Goal: Register for event/course

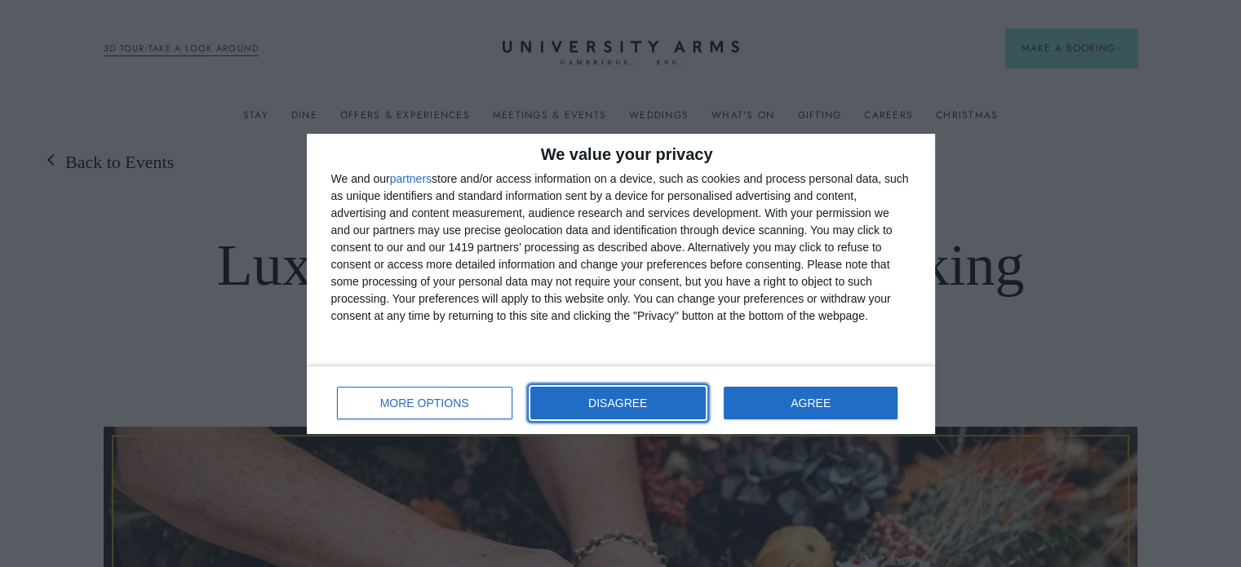
click at [615, 406] on span "DISAGREE" at bounding box center [617, 402] width 59 height 11
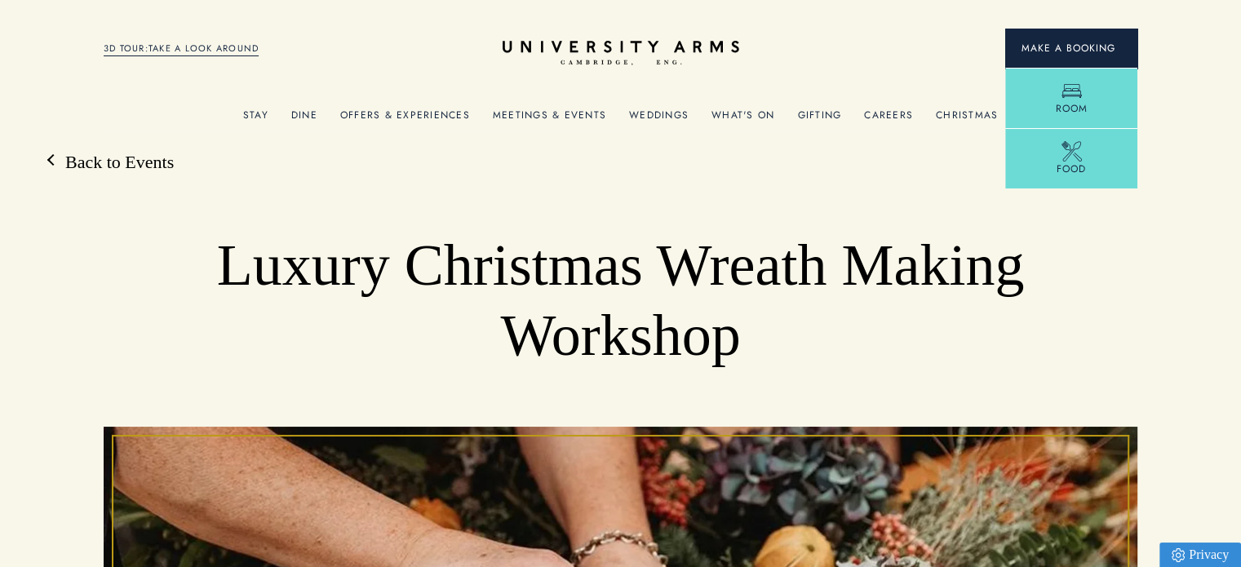
click at [1130, 56] on button "Make a Booking" at bounding box center [1072, 48] width 132 height 39
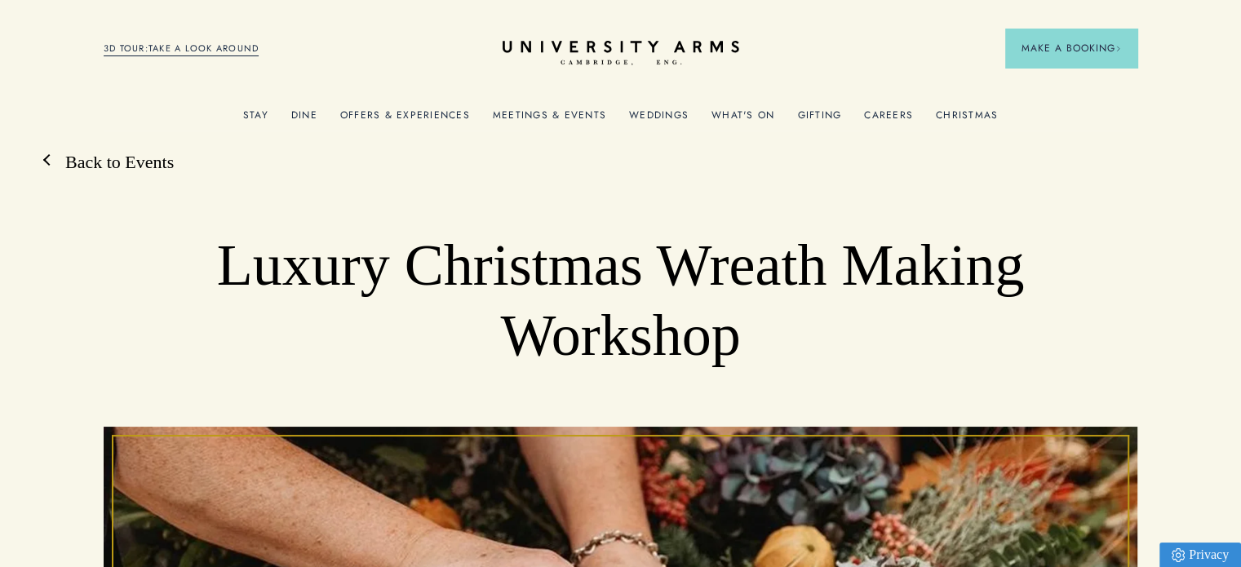
click at [124, 166] on link "Back to Events" at bounding box center [111, 162] width 125 height 24
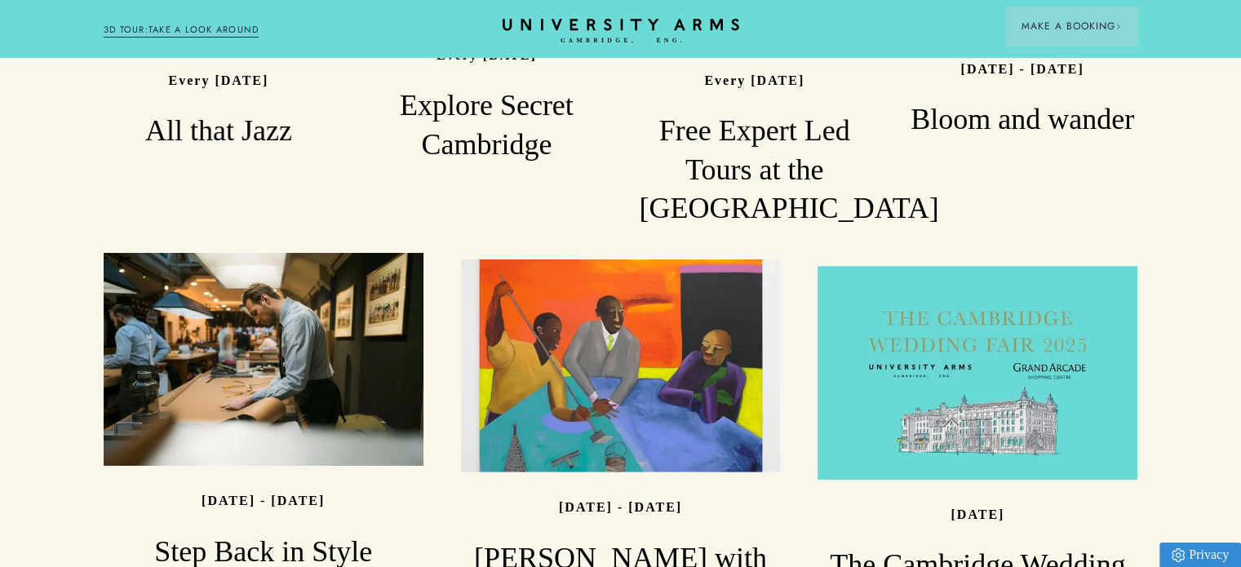
scroll to position [1552, 0]
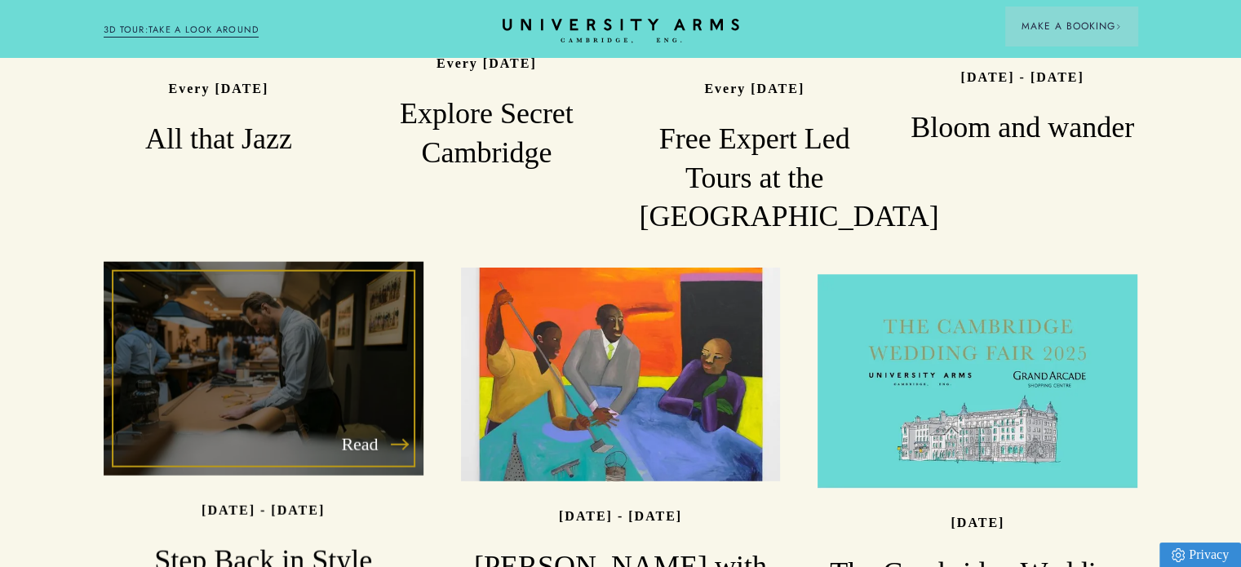
click at [286, 264] on div "Read" at bounding box center [264, 368] width 320 height 213
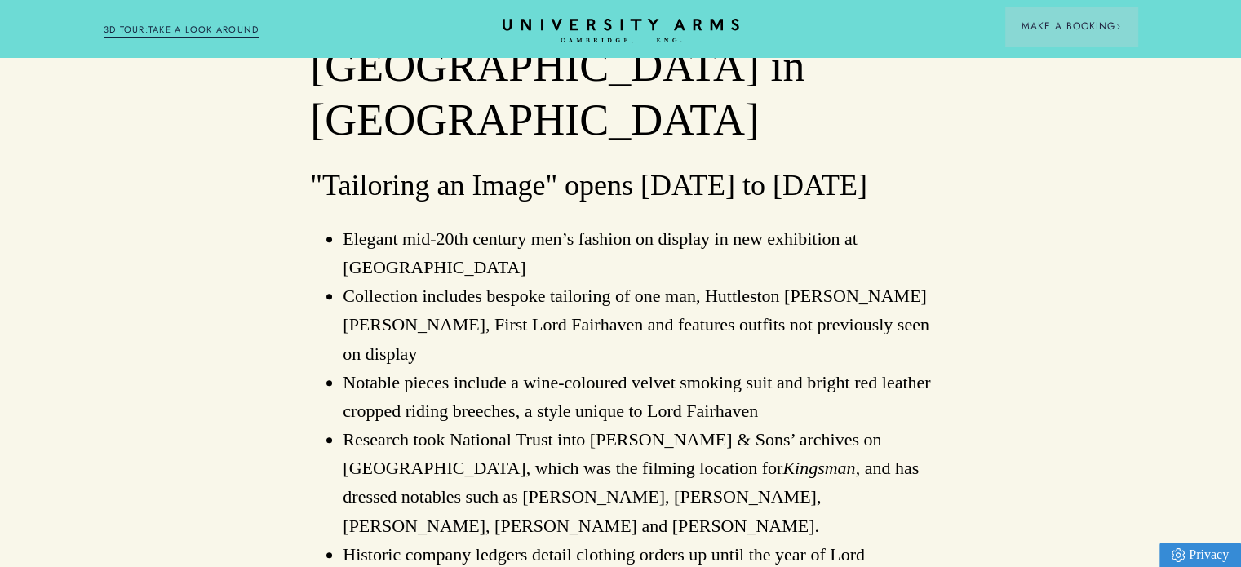
scroll to position [1106, 0]
